Goal: Transaction & Acquisition: Purchase product/service

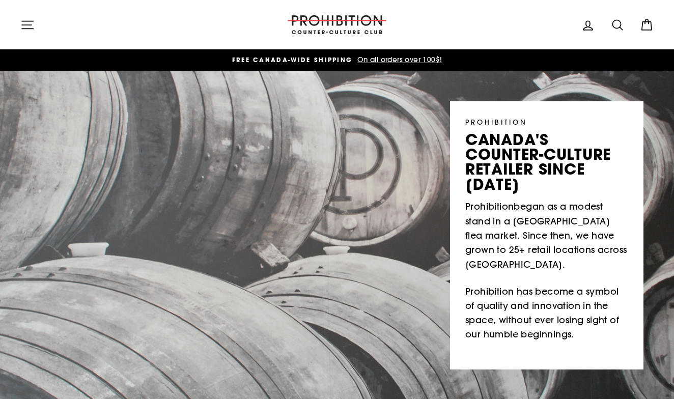
click at [29, 22] on icon "button" at bounding box center [27, 25] width 14 height 14
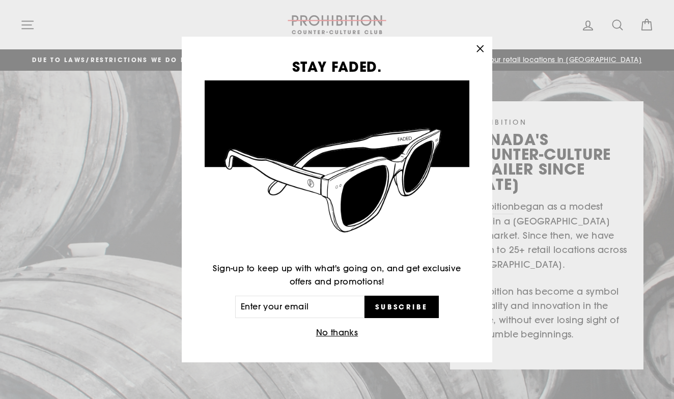
click at [482, 50] on icon "button" at bounding box center [480, 48] width 6 height 6
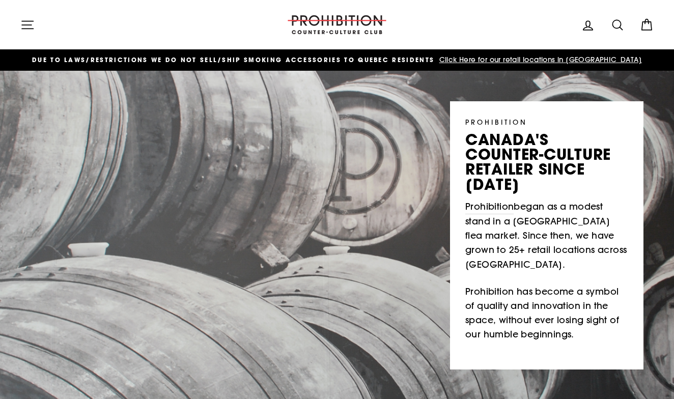
click at [27, 27] on icon "button" at bounding box center [27, 25] width 14 height 14
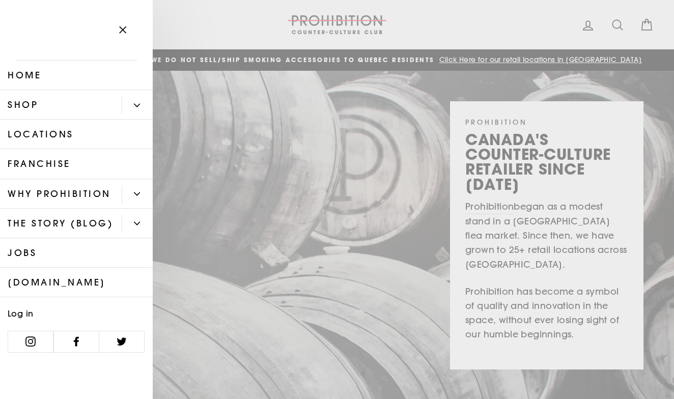
click at [140, 109] on button "Primary" at bounding box center [137, 105] width 31 height 18
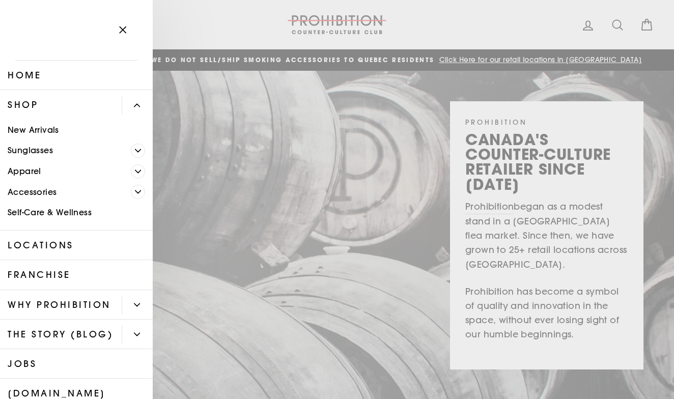
click at [61, 213] on link "Self-Care & Wellness" at bounding box center [76, 213] width 153 height 21
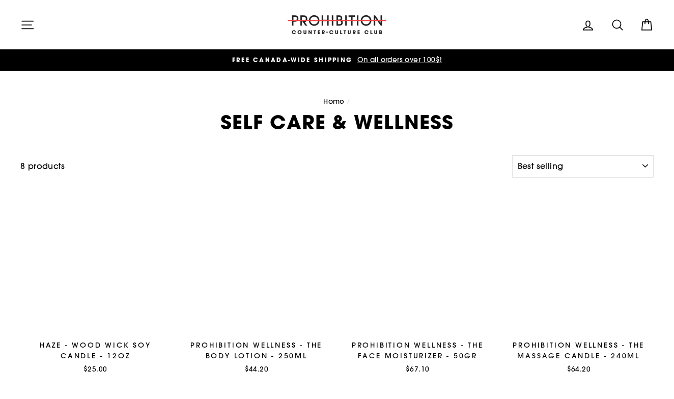
select select "best-selling"
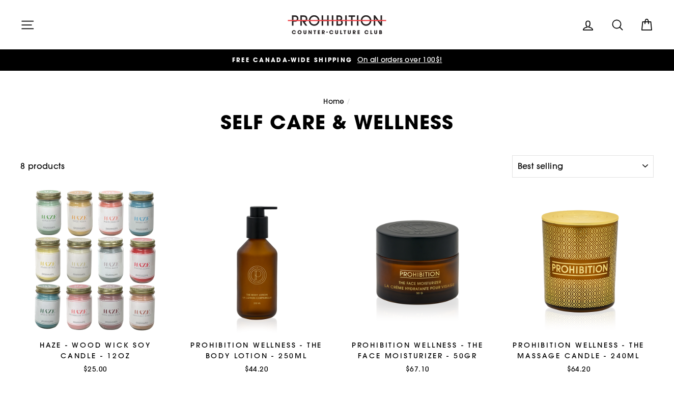
click at [623, 29] on icon at bounding box center [617, 25] width 14 height 14
type input "cigar"
click at [31, 24] on button "Search" at bounding box center [31, 25] width 22 height 34
